Goal: Task Accomplishment & Management: Manage account settings

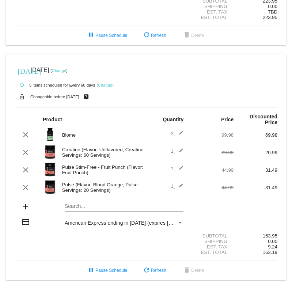
scroll to position [198, 0]
click at [66, 68] on link "Change" at bounding box center [59, 70] width 14 height 4
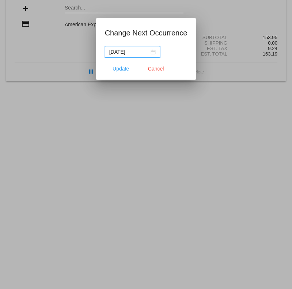
click at [151, 53] on div "[DATE]" at bounding box center [132, 52] width 46 height 8
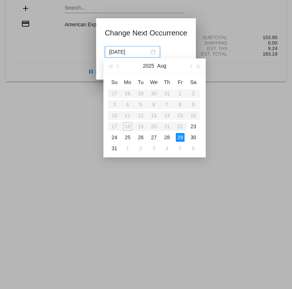
click at [189, 67] on button "button" at bounding box center [190, 65] width 8 height 15
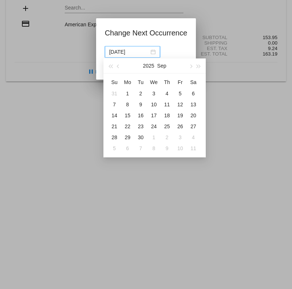
click at [131, 115] on div "15" at bounding box center [127, 115] width 9 height 9
type input "[DATE]"
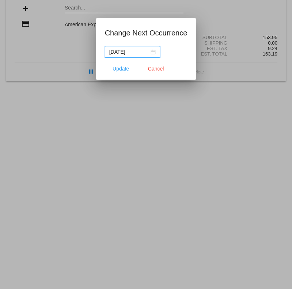
click at [124, 72] on span "Update" at bounding box center [120, 69] width 16 height 6
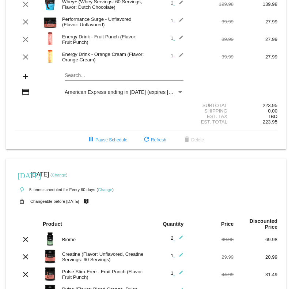
scroll to position [72, 0]
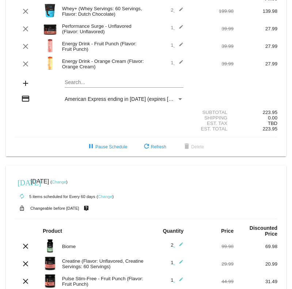
click at [101, 87] on mat-card "[DATE] [DATE] ( Change ) autorenew 5 items scheduled for Every 90 days ( Change…" at bounding box center [146, 43] width 280 height 226
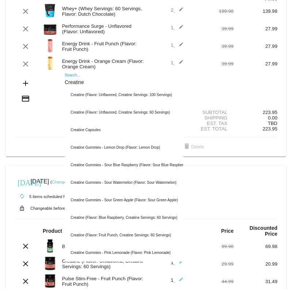
type input "Creatine"
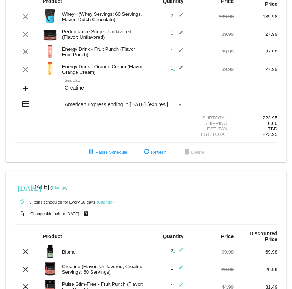
scroll to position [55, 0]
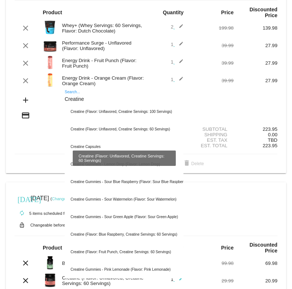
click at [161, 133] on div "Creatine (Flavor: Unflavored, Creatine Servings: 60 Servings)" at bounding box center [124, 129] width 119 height 18
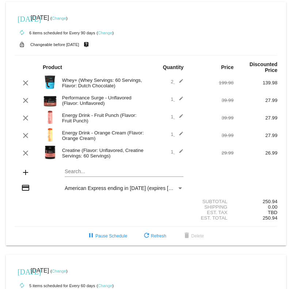
scroll to position [0, 0]
click at [180, 87] on mat-icon "edit" at bounding box center [178, 82] width 9 height 9
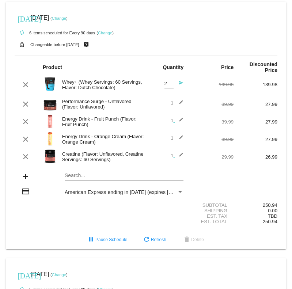
click at [168, 87] on input "2" at bounding box center [168, 83] width 9 height 5
type input "1"
click at [182, 89] on mat-icon "send" at bounding box center [178, 84] width 9 height 9
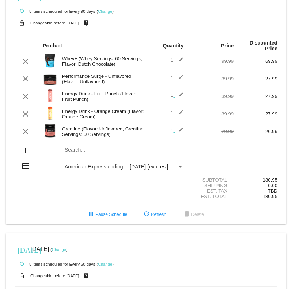
scroll to position [23, 0]
